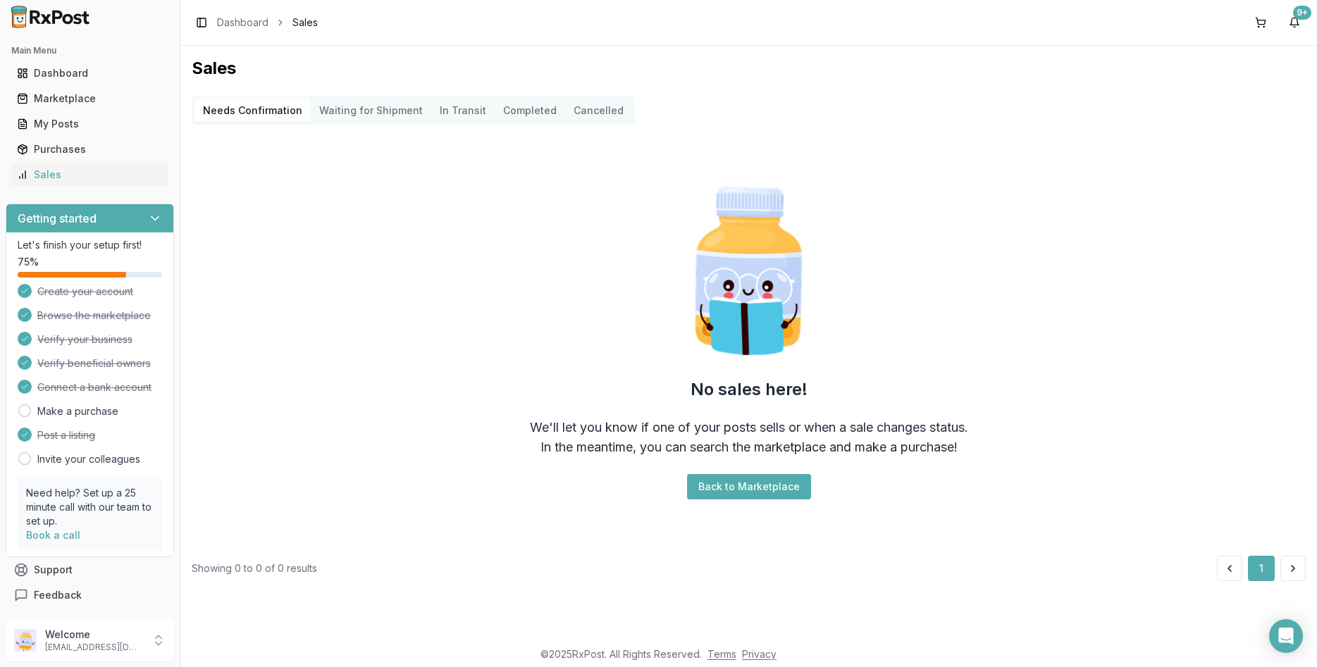
click at [81, 99] on div "Marketplace" at bounding box center [90, 99] width 146 height 14
click at [65, 100] on div "Marketplace" at bounding box center [90, 99] width 146 height 14
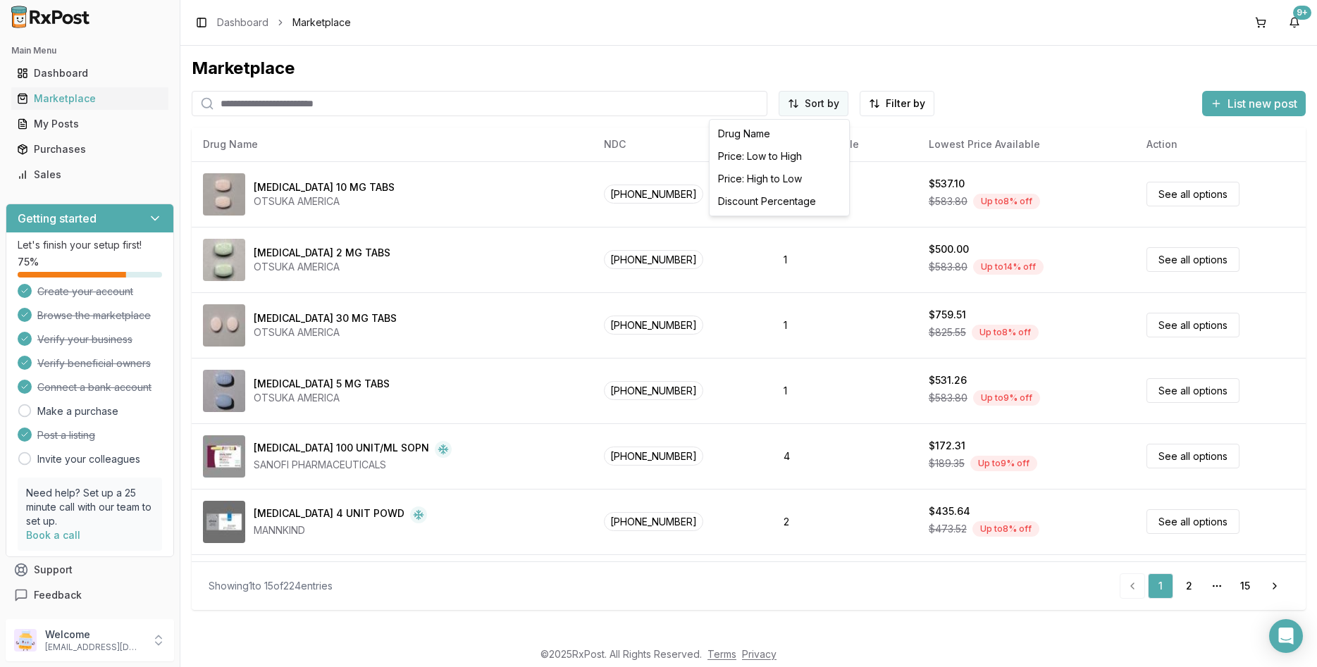
click at [827, 99] on html "Main Menu Dashboard Marketplace My Posts Purchases Sales Getting started Let's …" at bounding box center [658, 333] width 1317 height 667
click at [772, 180] on div "Price: High to Low" at bounding box center [779, 179] width 134 height 23
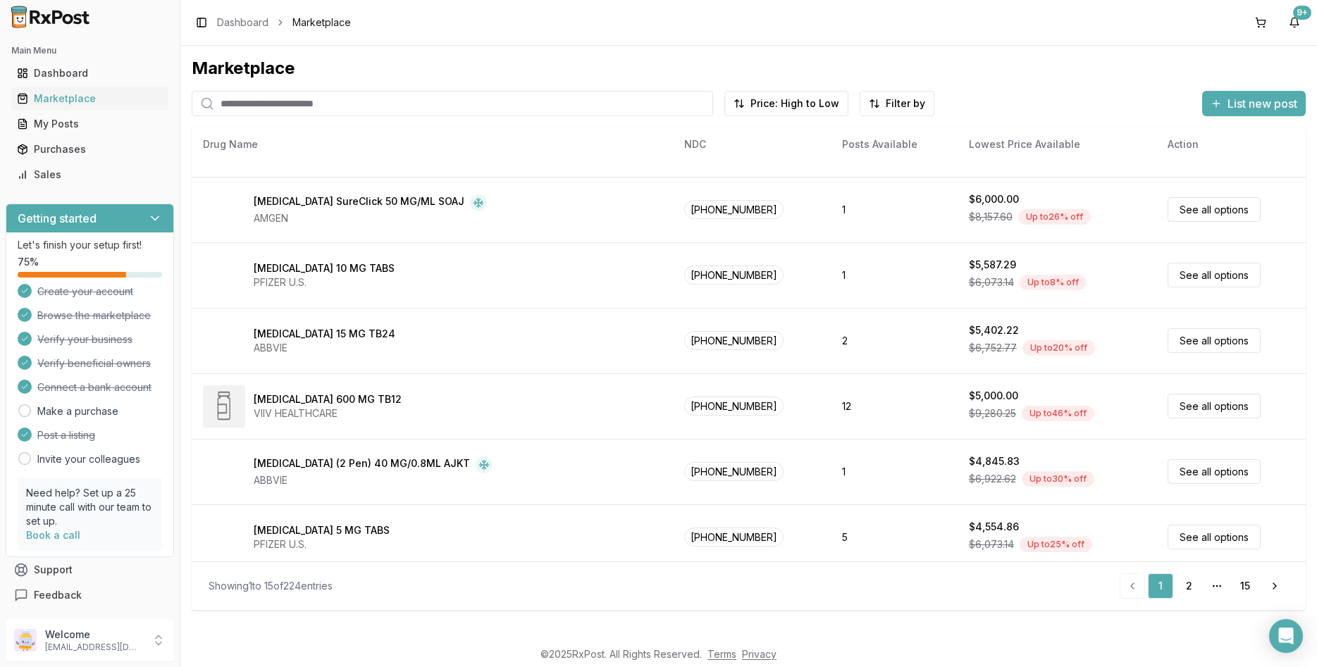
scroll to position [583, 0]
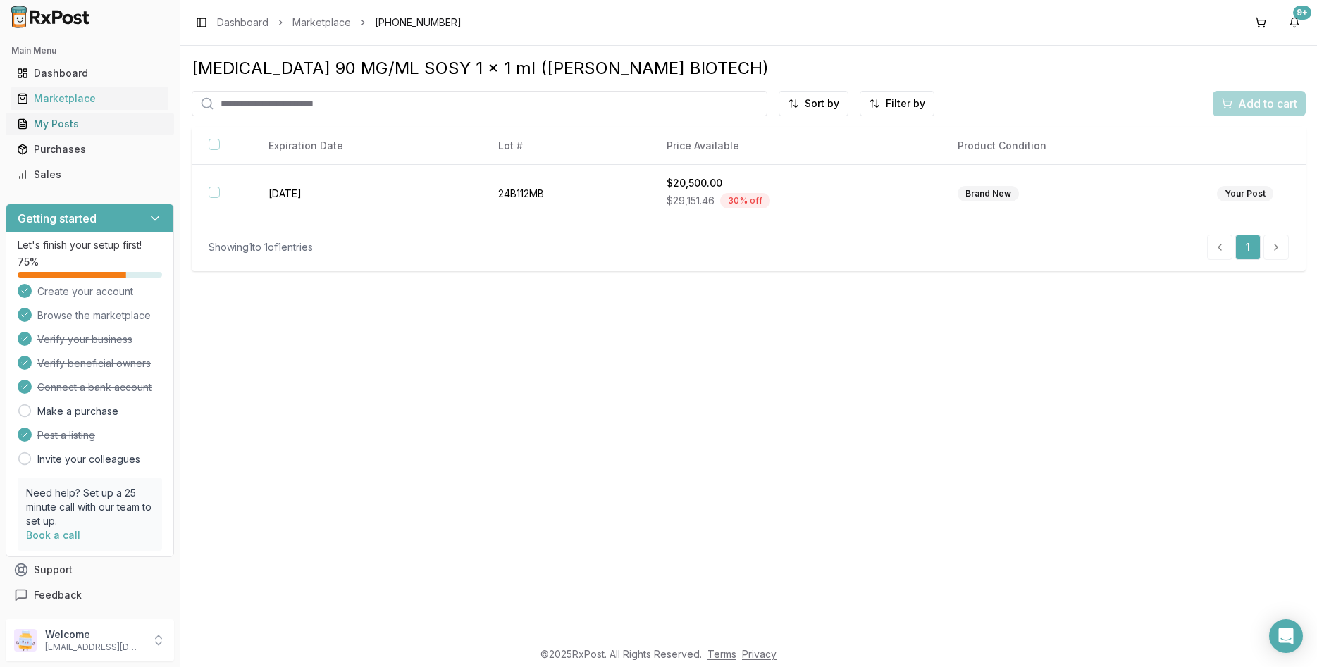
click at [66, 118] on div "My Posts" at bounding box center [90, 124] width 146 height 14
